Goal: Information Seeking & Learning: Learn about a topic

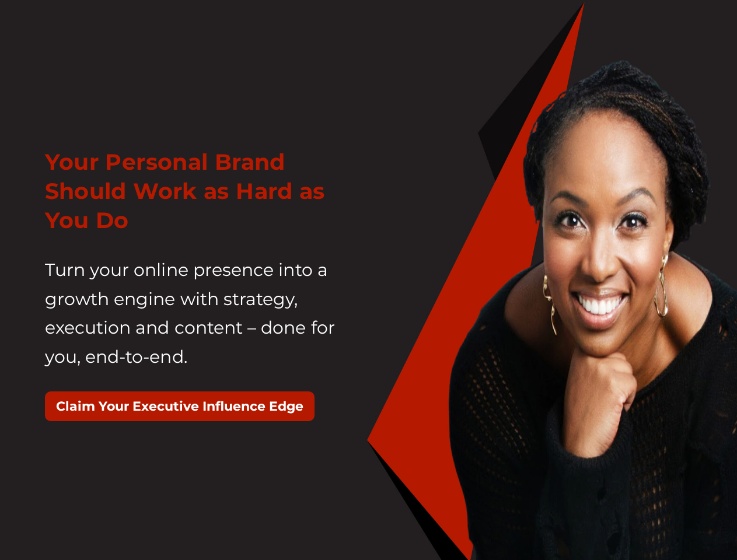
click at [368, 280] on div "Your Personal Brand Should Work as Hard as You Do Turn your online presence int…" at bounding box center [202, 290] width 333 height 315
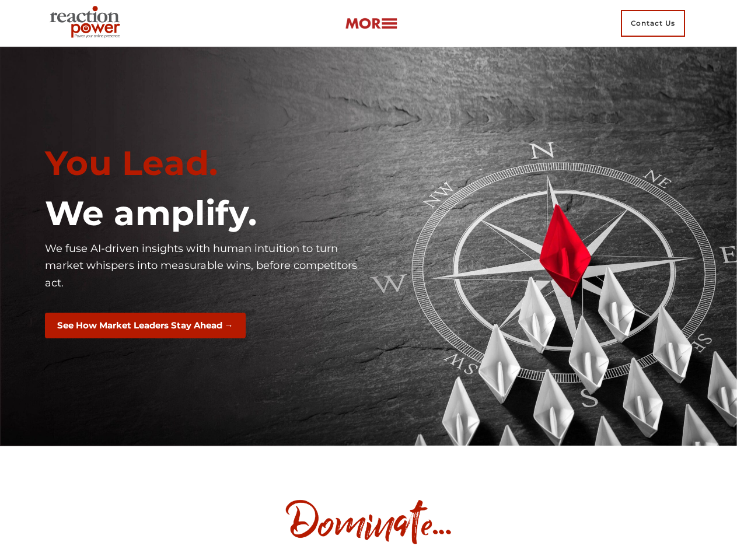
click at [368, 280] on div "You Lead. We amplify. We fuse AI-driven insights with human intuition to turn m…" at bounding box center [202, 246] width 333 height 225
